Goal: Task Accomplishment & Management: Complete application form

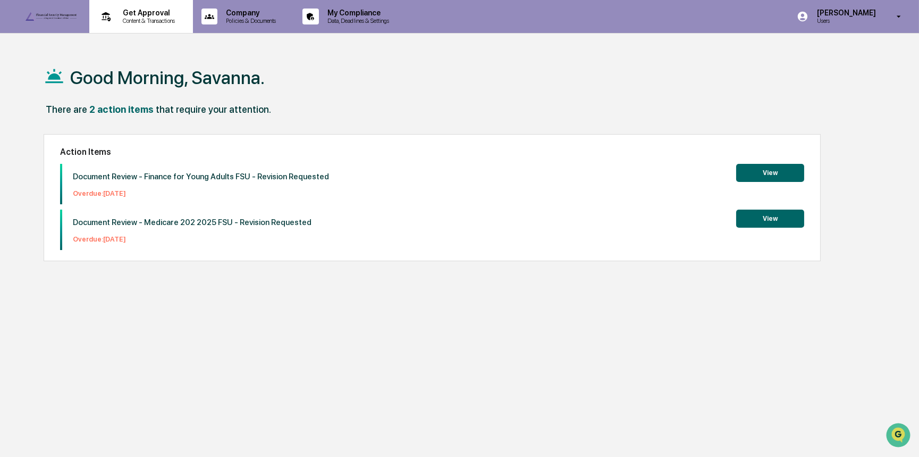
click at [152, 26] on div "Get Approval Content & Transactions" at bounding box center [140, 16] width 93 height 33
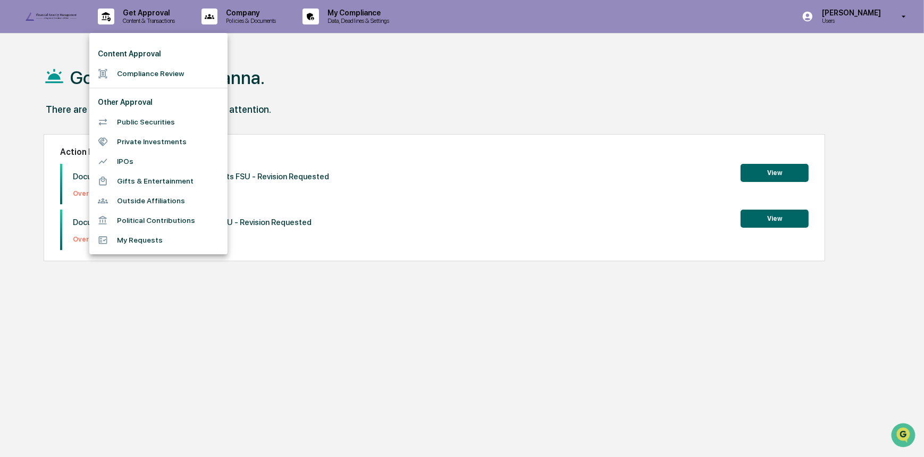
click at [171, 78] on li "Compliance Review" at bounding box center [158, 74] width 138 height 20
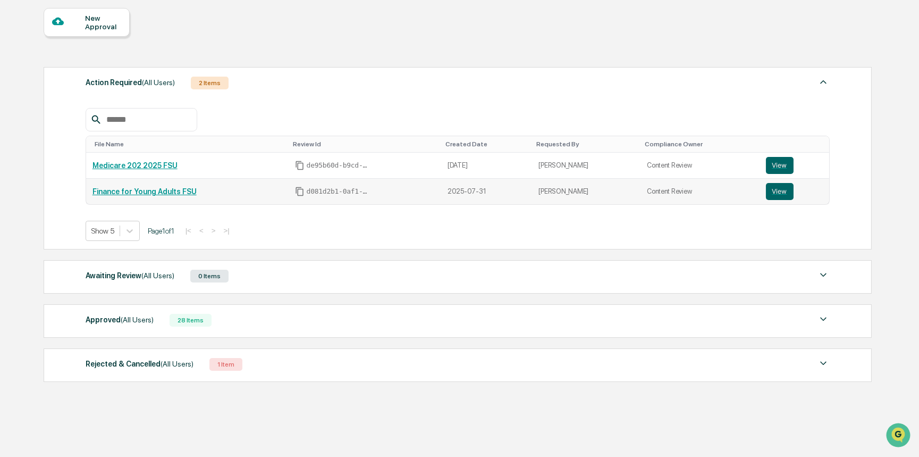
scroll to position [96, 0]
click at [93, 323] on div "Approved (All Users)" at bounding box center [120, 319] width 68 height 14
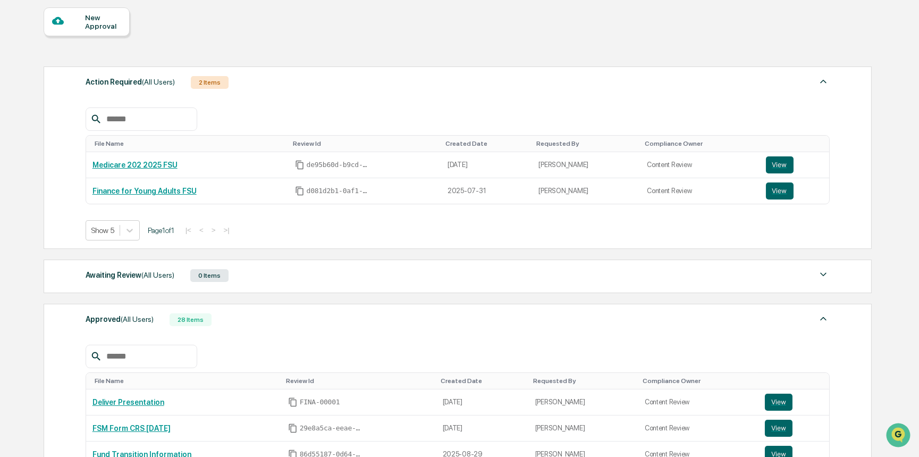
click at [105, 19] on div "New Approval" at bounding box center [103, 21] width 36 height 17
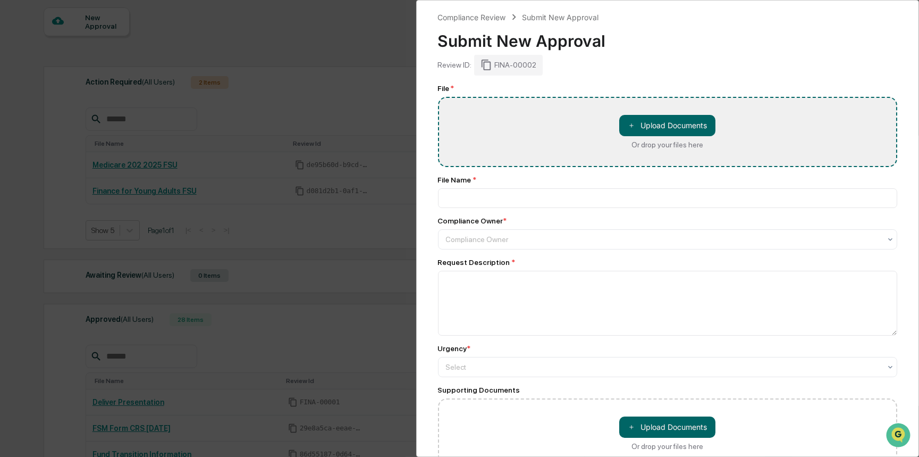
type input "**********"
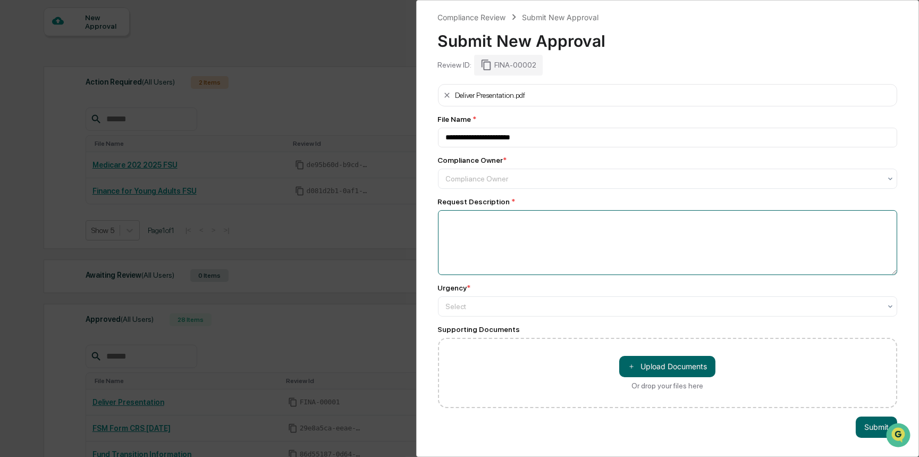
click at [491, 275] on textarea at bounding box center [668, 242] width 460 height 65
type textarea "*"
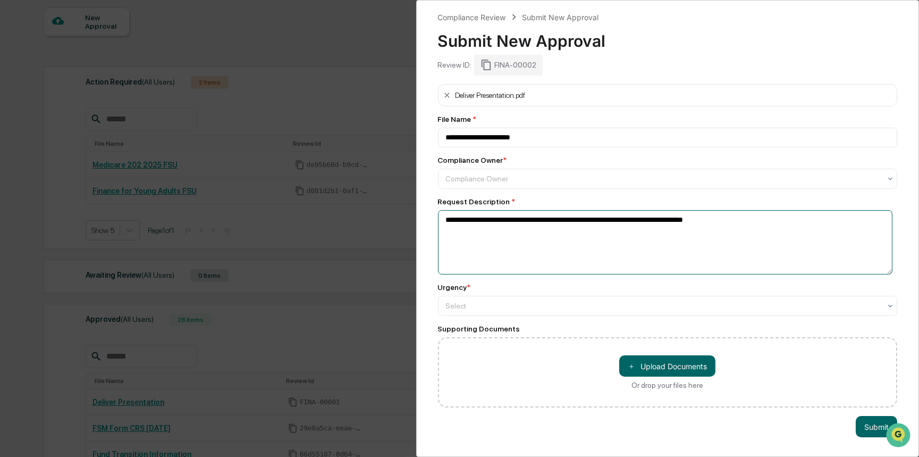
type textarea "**********"
click at [447, 291] on div "Urgency *" at bounding box center [454, 287] width 33 height 9
click at [475, 342] on div "**********" at bounding box center [668, 246] width 460 height 324
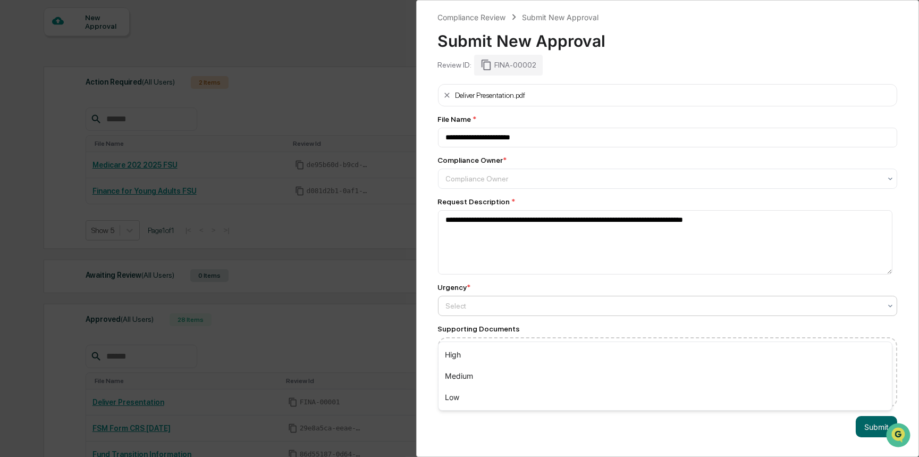
click at [474, 311] on div at bounding box center [664, 305] width 436 height 11
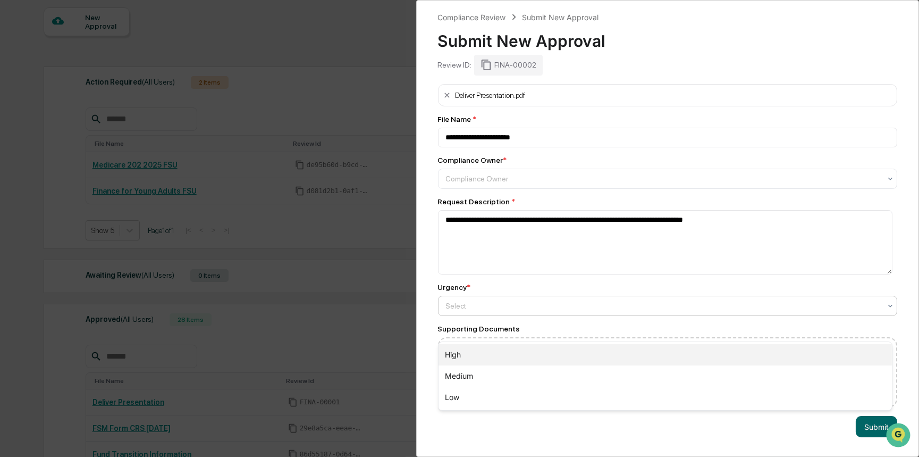
click at [472, 351] on div "High" at bounding box center [666, 354] width 454 height 21
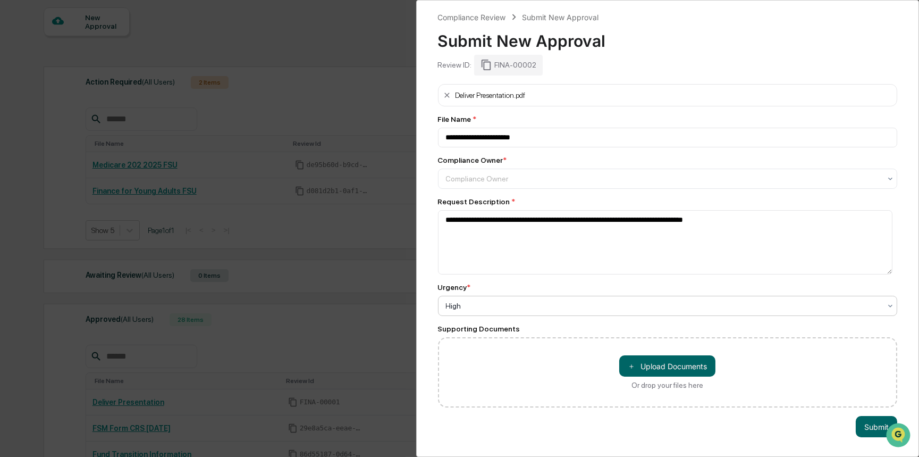
click at [493, 188] on div "Compliance Owner * Compliance Owner" at bounding box center [668, 172] width 460 height 33
click at [494, 184] on div at bounding box center [664, 178] width 436 height 11
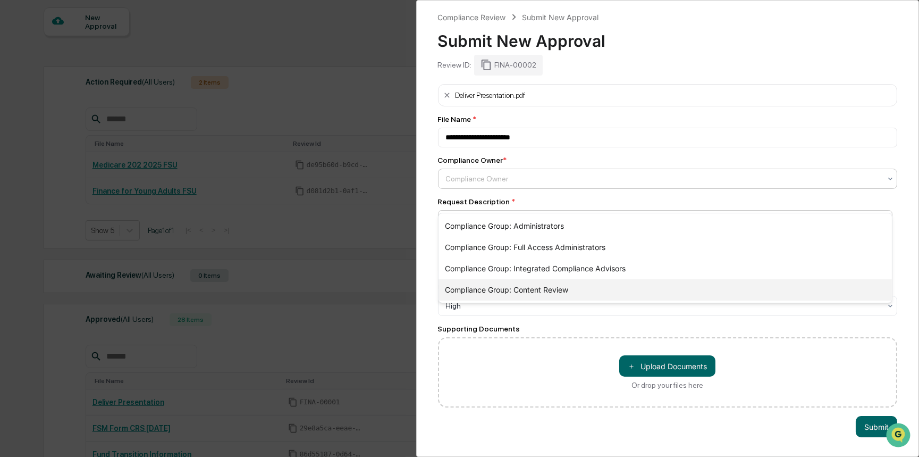
click at [558, 290] on div "Compliance Group: Content Review" at bounding box center [666, 289] width 454 height 21
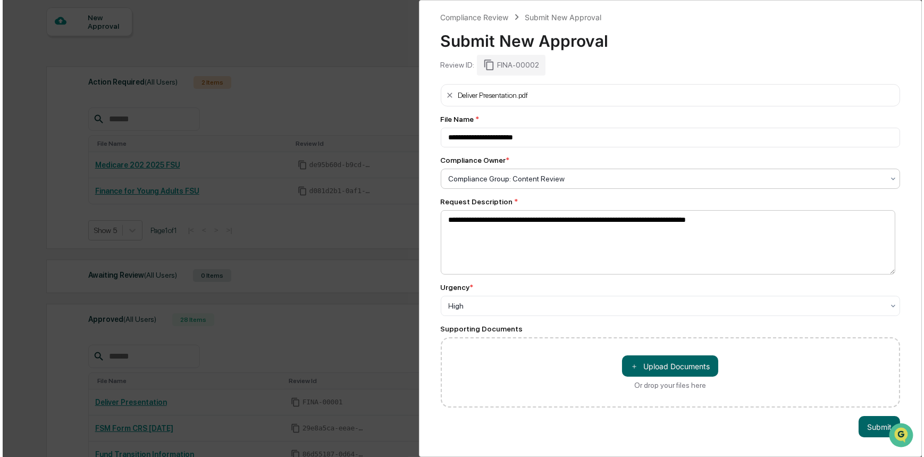
scroll to position [34, 0]
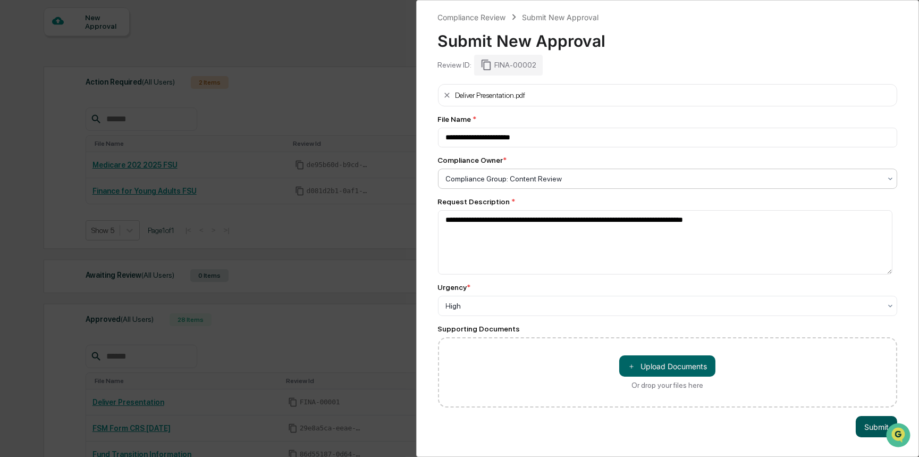
click at [866, 420] on button "Submit" at bounding box center [876, 426] width 41 height 21
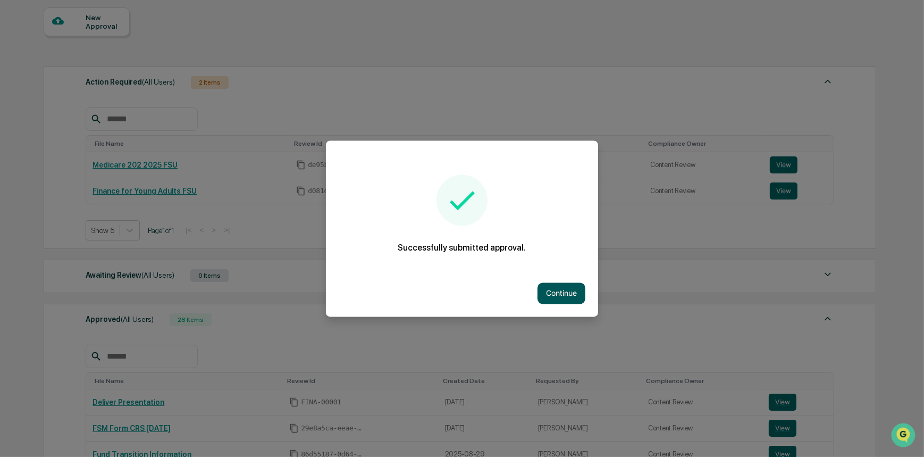
click at [547, 295] on button "Continue" at bounding box center [562, 292] width 48 height 21
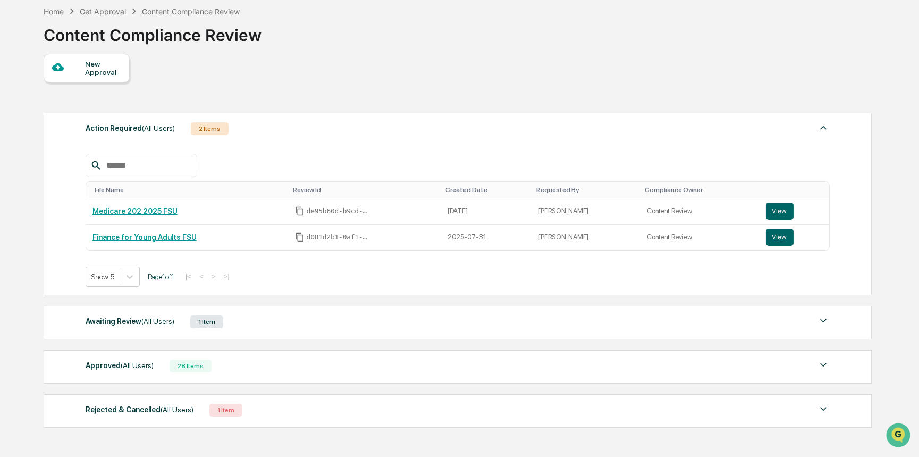
scroll to position [96, 0]
